Goal: Check status

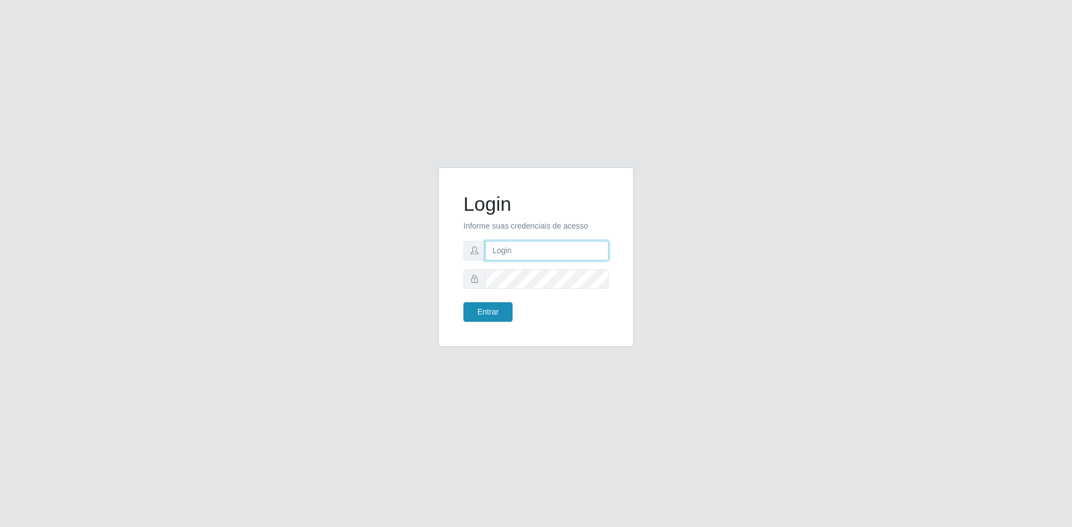
type input "[EMAIL_ADDRESS][DOMAIN_NAME]"
click at [494, 311] on button "Entrar" at bounding box center [487, 312] width 49 height 20
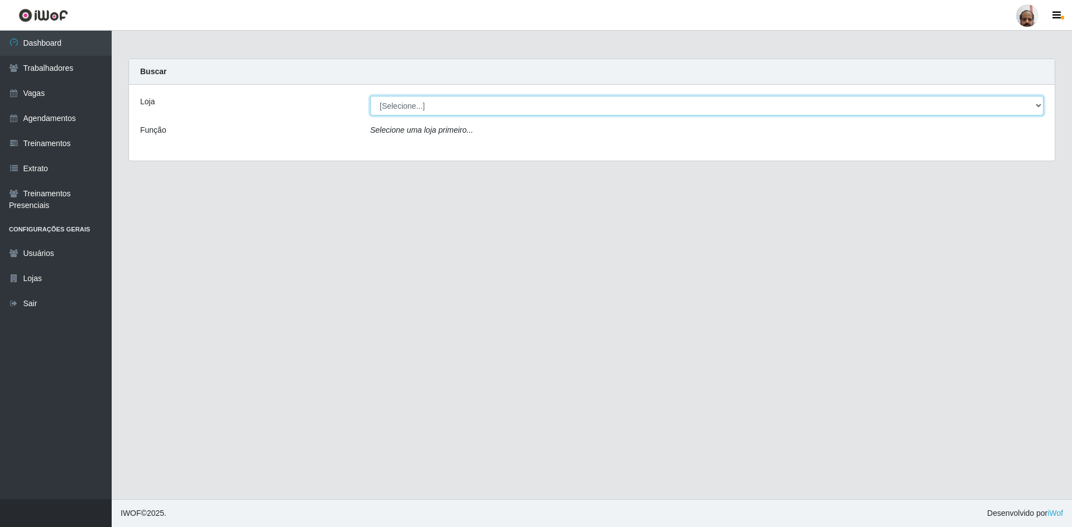
click at [460, 103] on select "[Selecione...] Mar Vermelho - Loja 05" at bounding box center [706, 106] width 673 height 20
select select "252"
click at [370, 96] on select "[Selecione...] Mar Vermelho - Loja 05" at bounding box center [706, 106] width 673 height 20
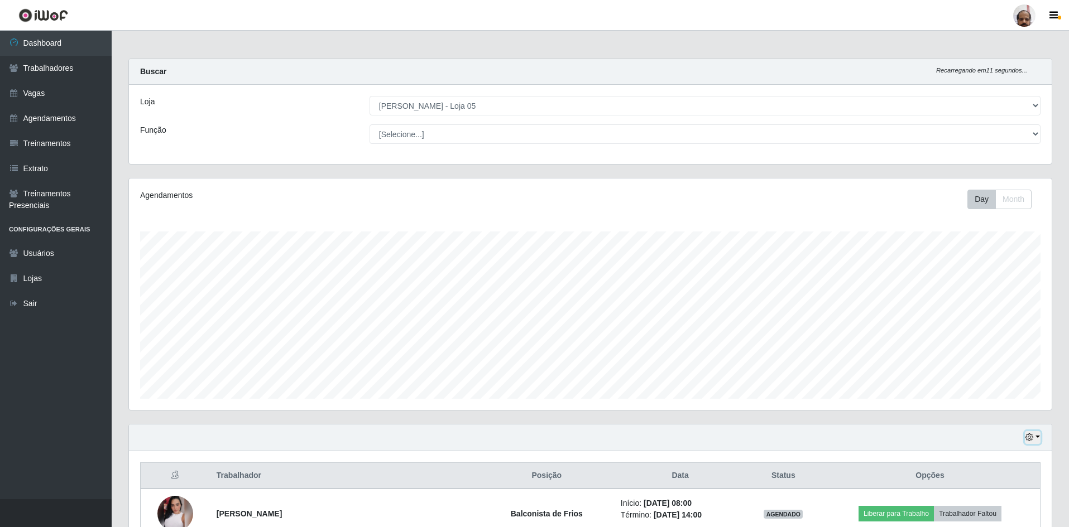
click at [1040, 437] on button "button" at bounding box center [1033, 437] width 16 height 13
click at [979, 368] on button "3 dias" at bounding box center [996, 372] width 88 height 23
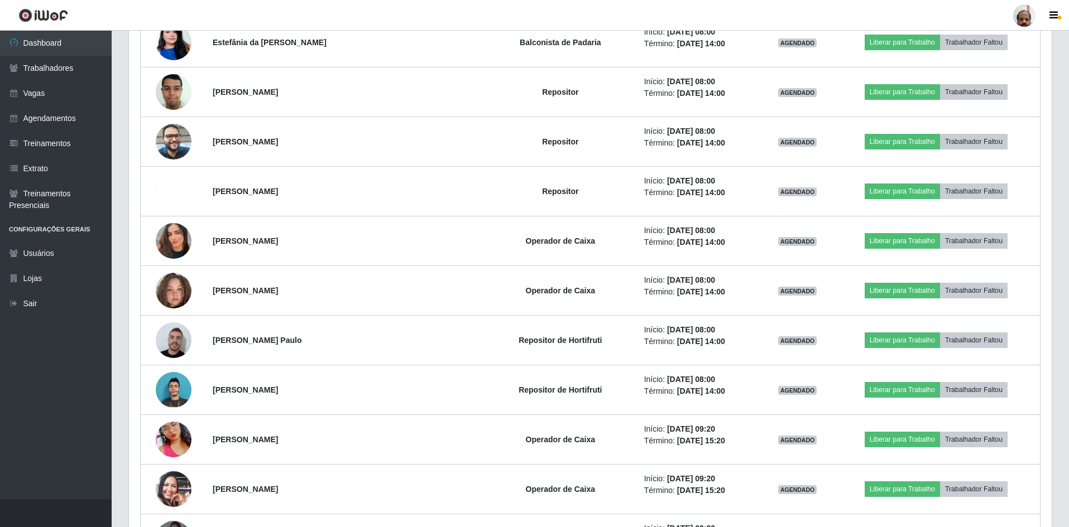
scroll to position [2415, 0]
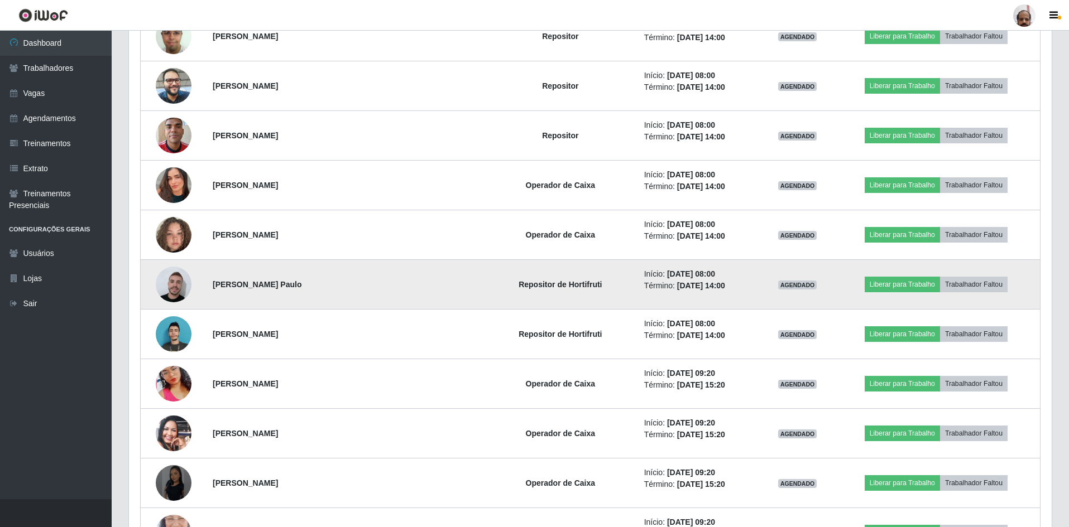
click at [184, 289] on img at bounding box center [174, 285] width 36 height 40
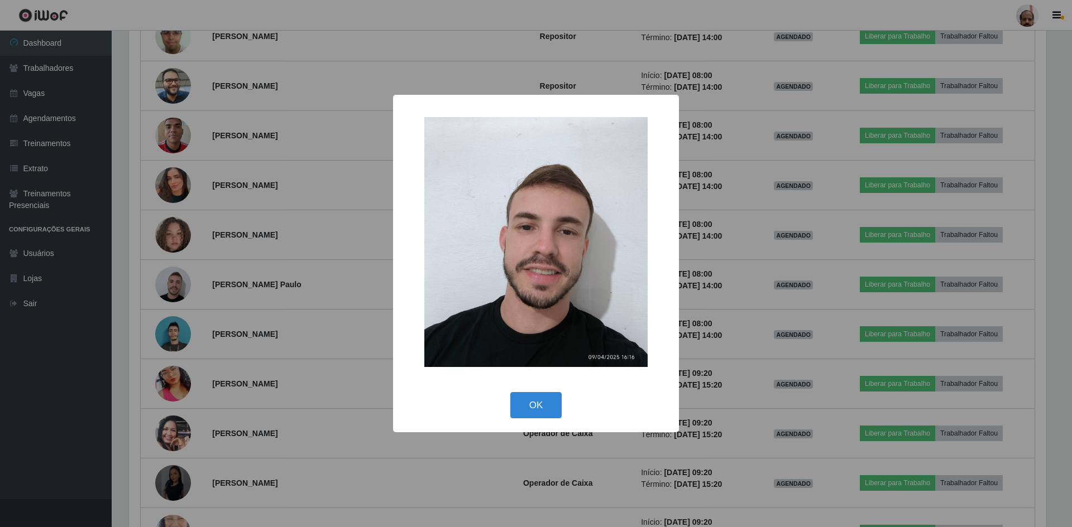
click at [174, 283] on div "× OK Cancel" at bounding box center [536, 263] width 1072 height 527
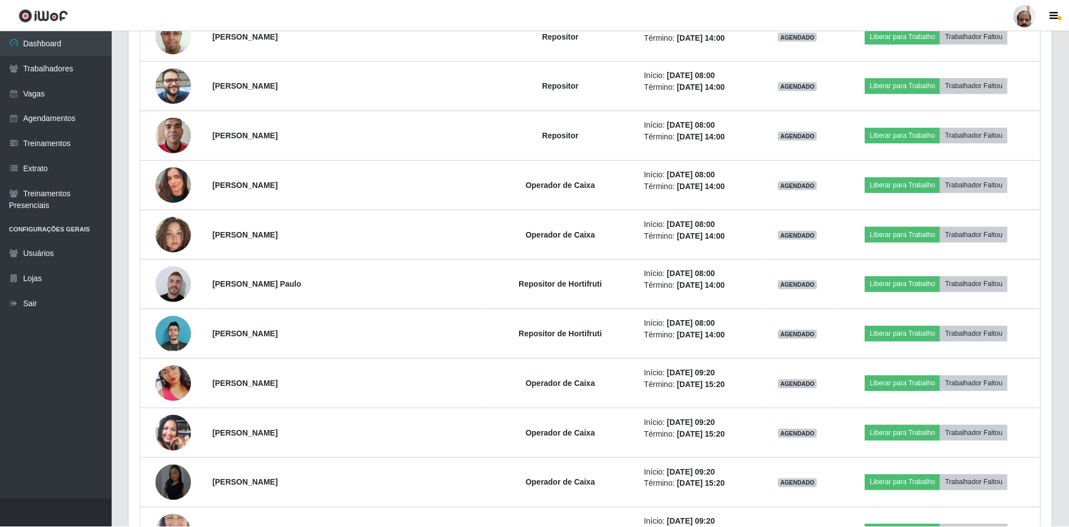
scroll to position [232, 922]
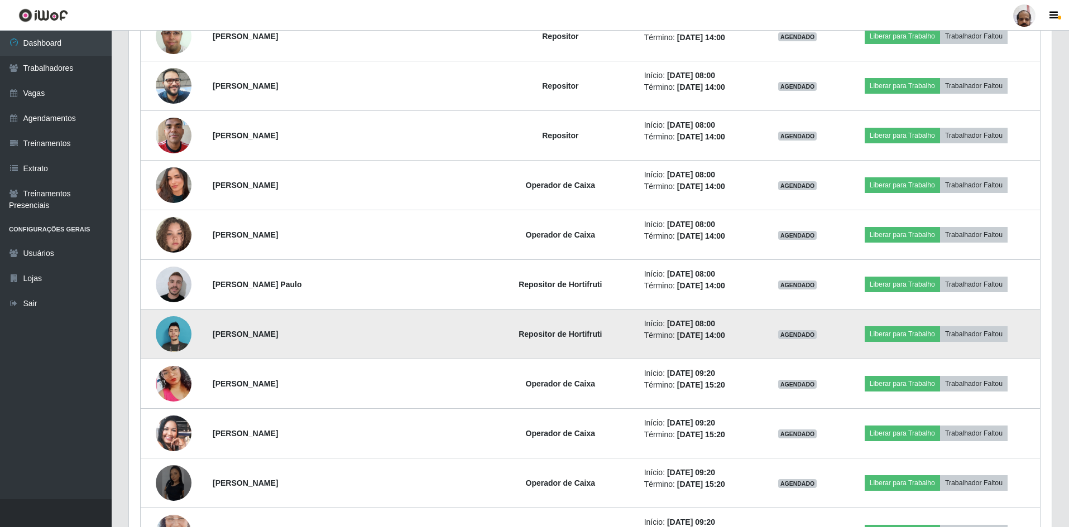
click at [178, 334] on img at bounding box center [174, 334] width 36 height 48
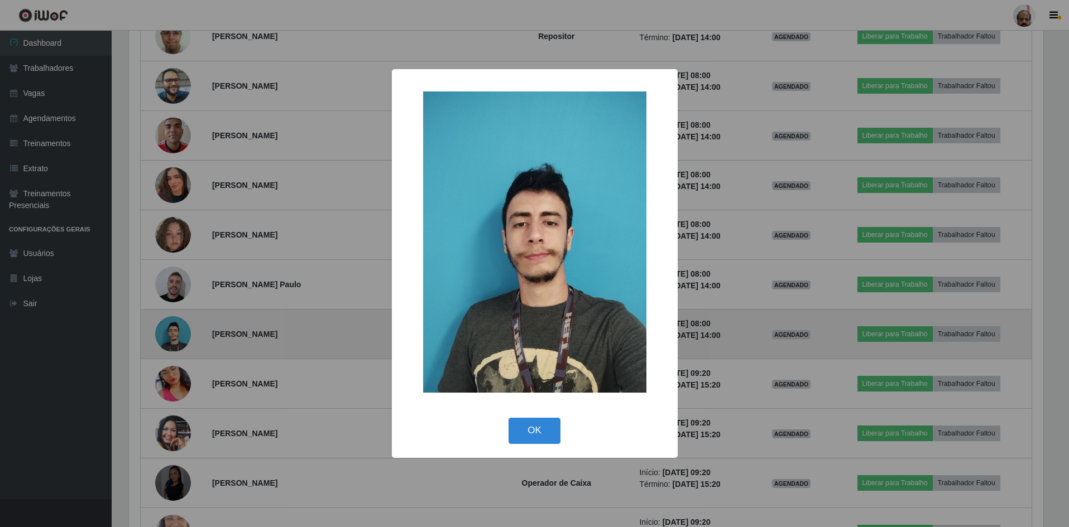
scroll to position [232, 917]
click at [178, 334] on div "× OK Cancel" at bounding box center [536, 263] width 1072 height 527
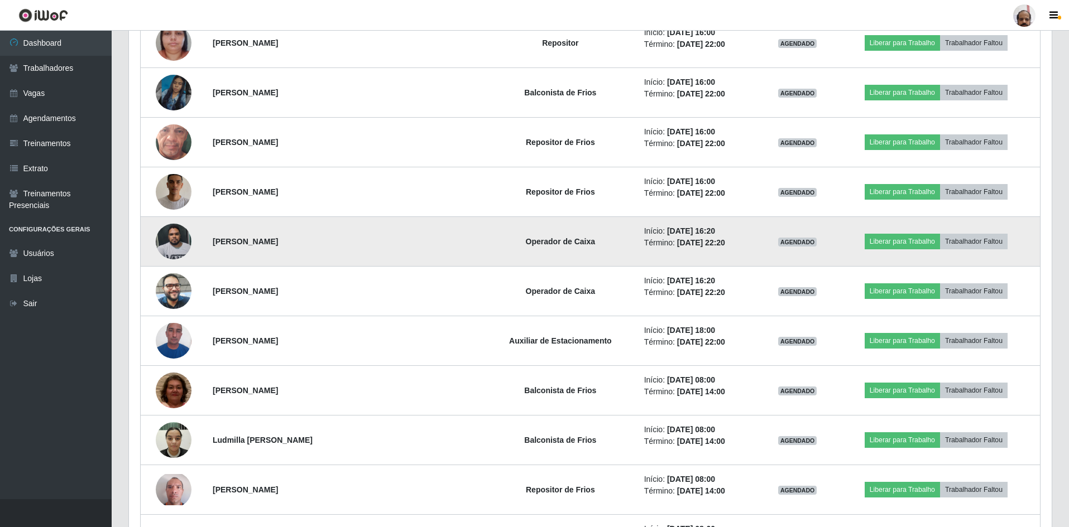
scroll to position [4089, 0]
